Goal: Information Seeking & Learning: Learn about a topic

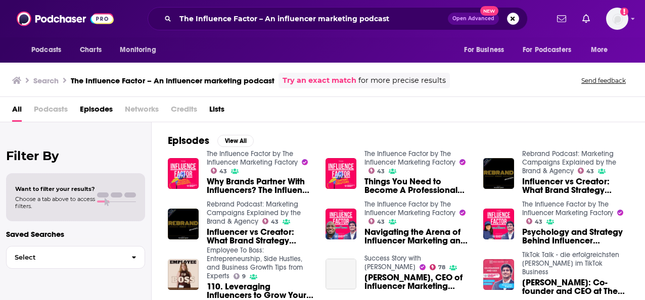
click at [244, 163] on link "The Influence Factor by The Influencer Marketing Factory" at bounding box center [252, 158] width 91 height 17
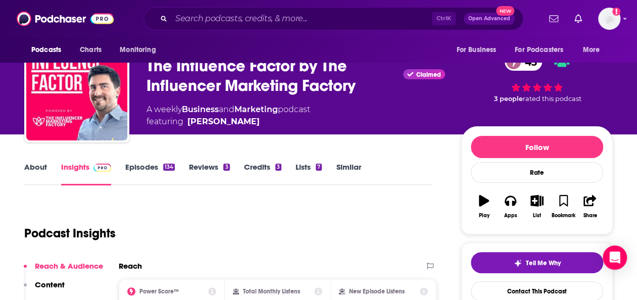
scroll to position [30, 0]
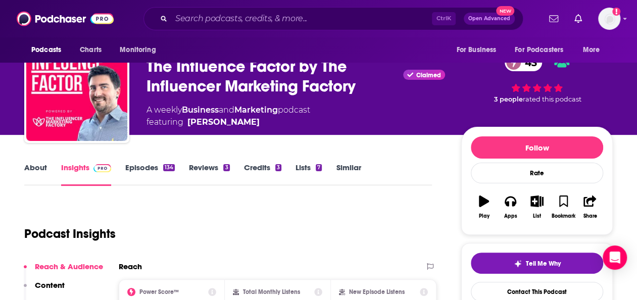
click at [42, 168] on link "About" at bounding box center [35, 174] width 23 height 23
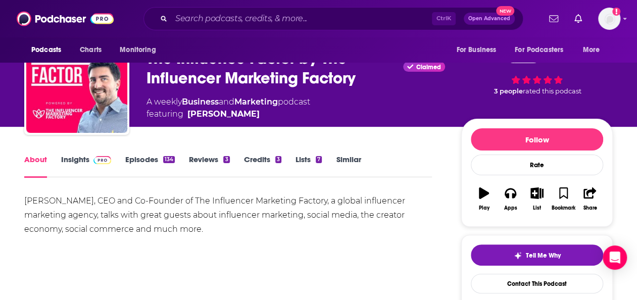
scroll to position [38, 0]
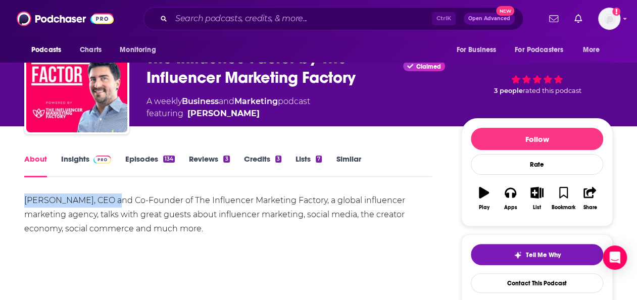
drag, startPoint x: 103, startPoint y: 201, endPoint x: 18, endPoint y: 198, distance: 85.5
copy div "[PERSON_NAME],"
